Goal: Transaction & Acquisition: Purchase product/service

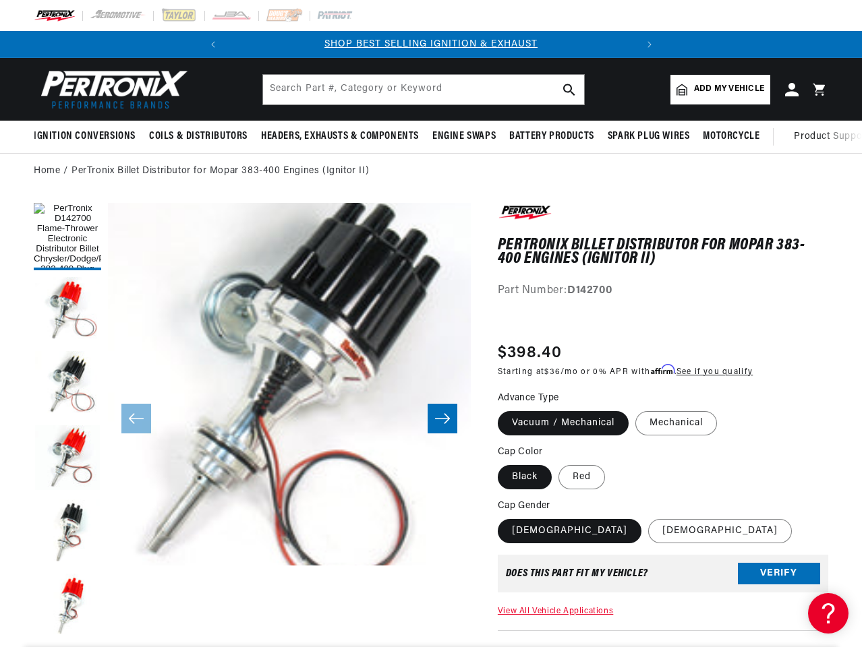
scroll to position [0, 409]
